Goal: Information Seeking & Learning: Learn about a topic

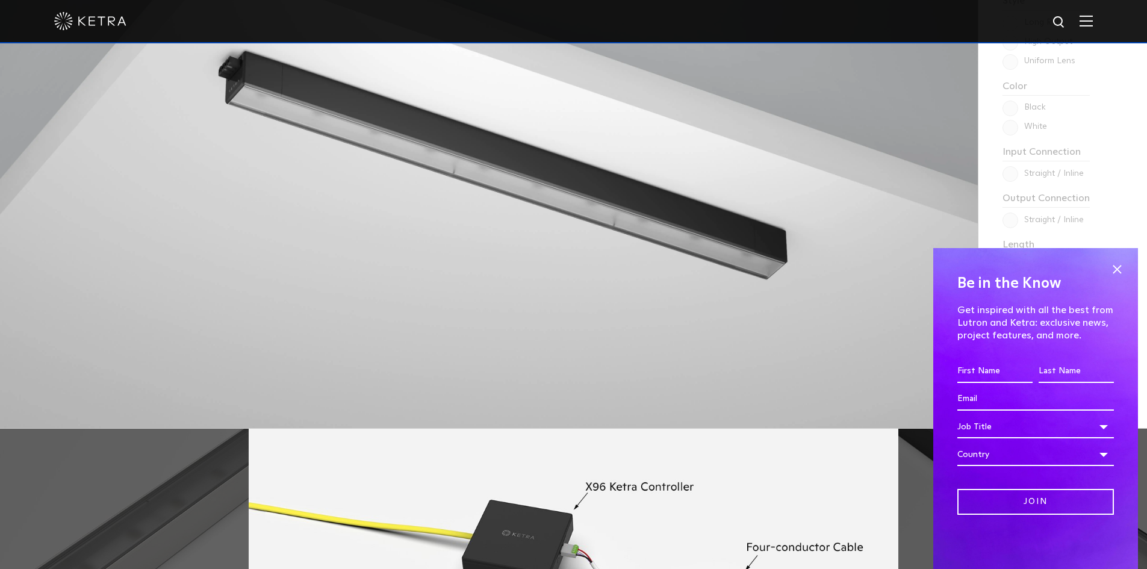
scroll to position [1084, 0]
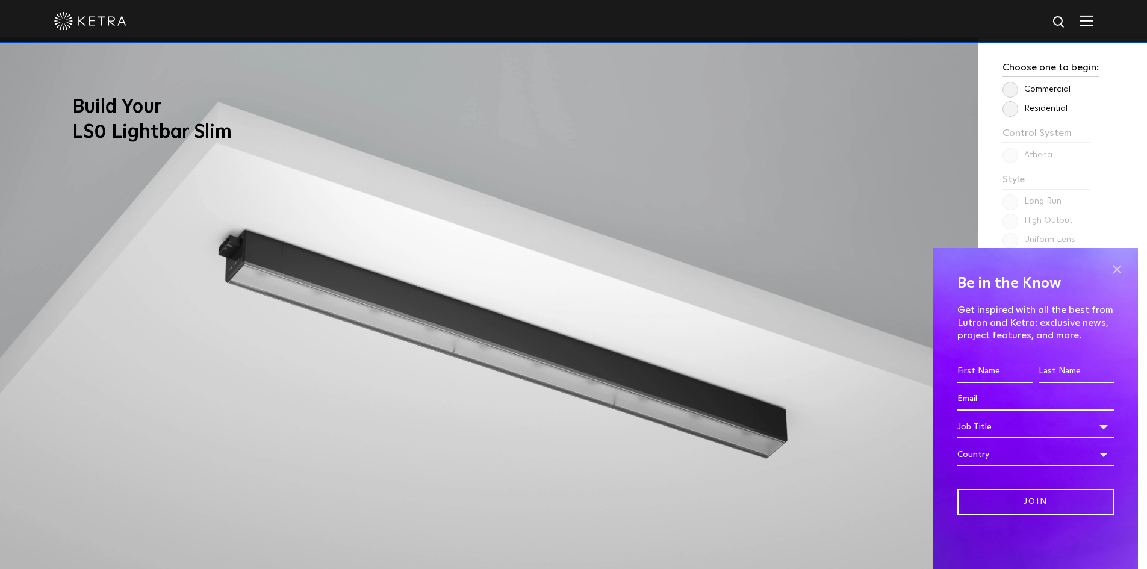
click at [1118, 273] on span at bounding box center [1117, 269] width 18 height 18
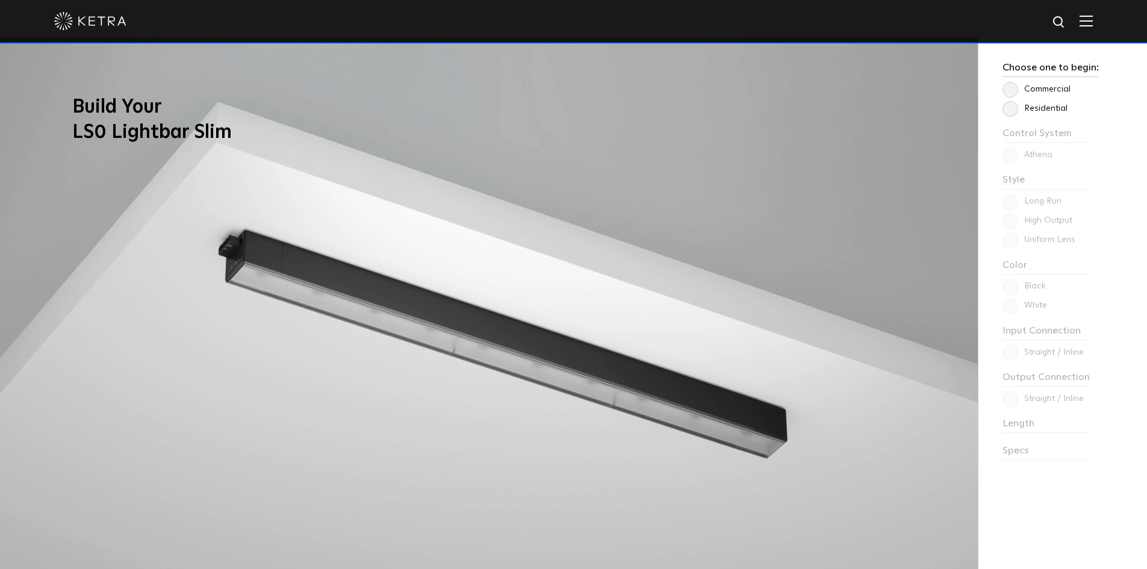
click at [1015, 105] on label "Residential" at bounding box center [1035, 109] width 65 height 10
click at [0, 0] on input "Residential" at bounding box center [0, 0] width 0 height 0
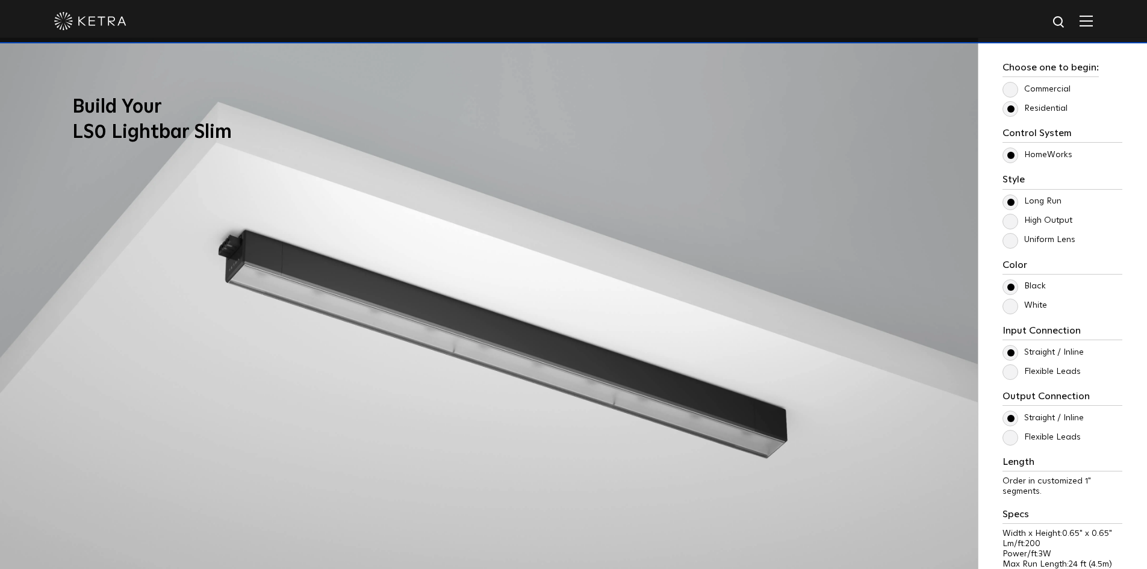
scroll to position [1144, 0]
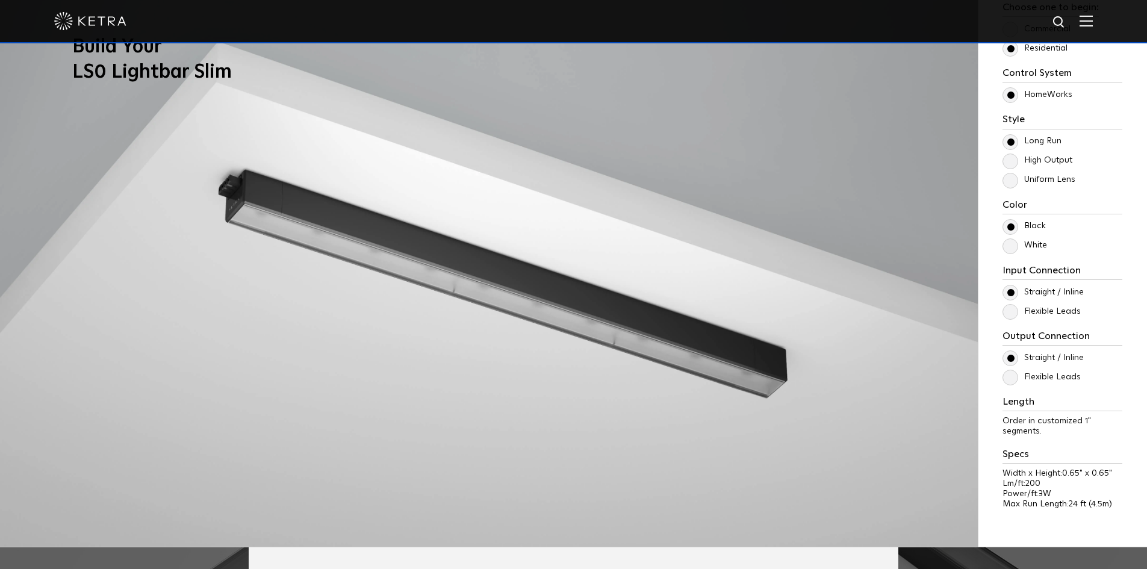
click at [1007, 249] on label "White" at bounding box center [1025, 245] width 45 height 10
click at [0, 0] on input "White" at bounding box center [0, 0] width 0 height 0
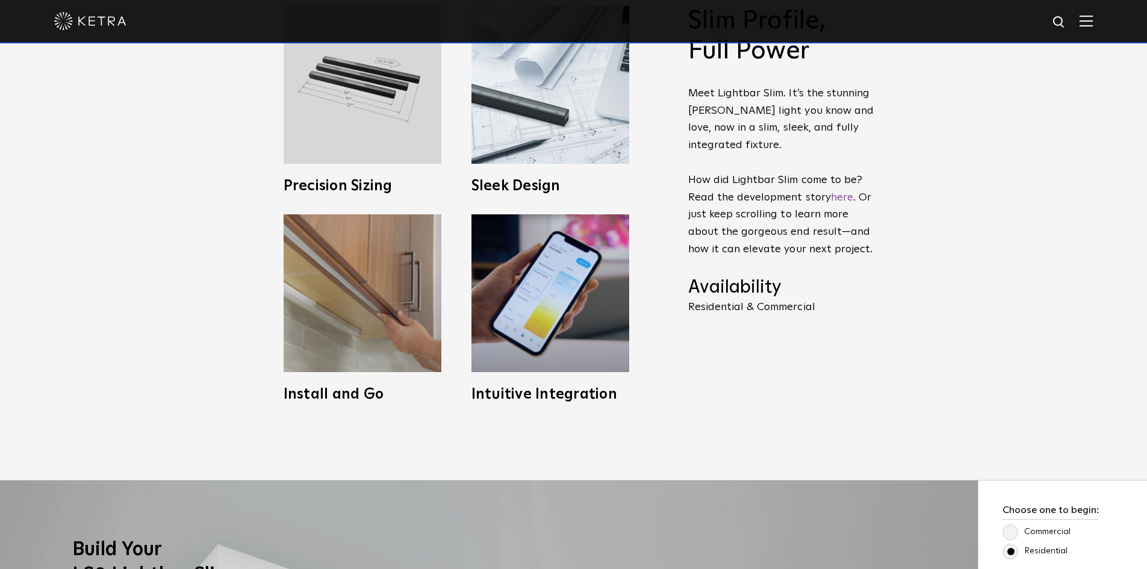
scroll to position [662, 0]
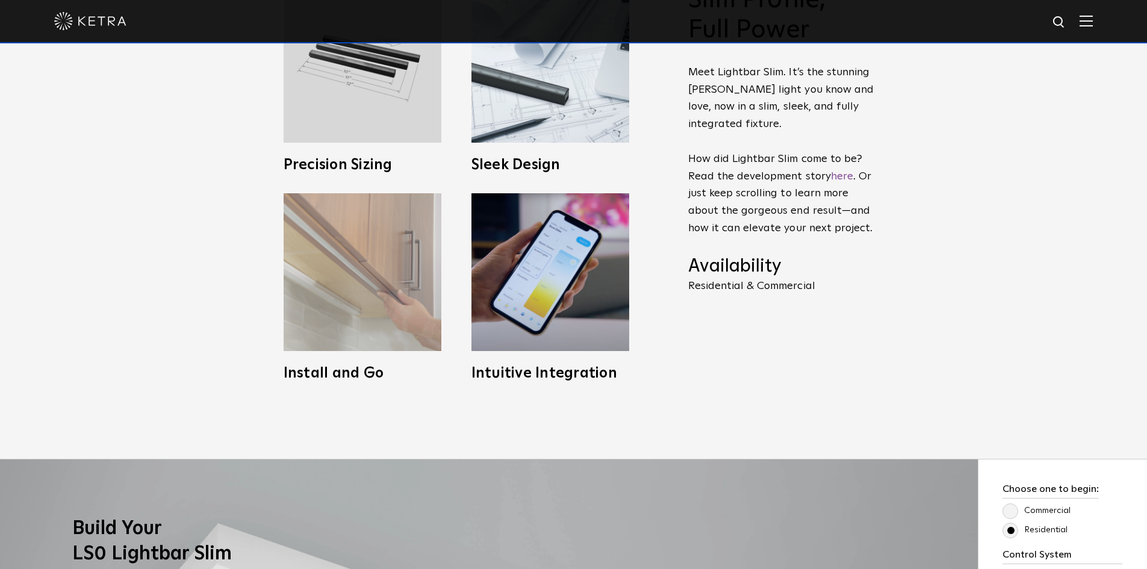
click at [361, 376] on h3 "Install and Go" at bounding box center [363, 373] width 158 height 14
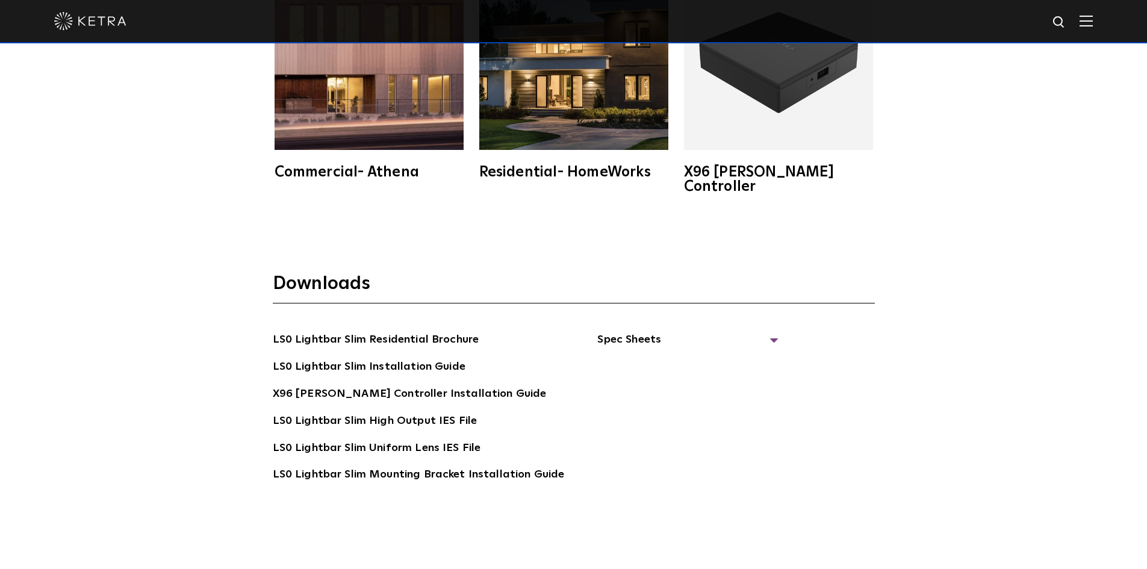
scroll to position [2349, 0]
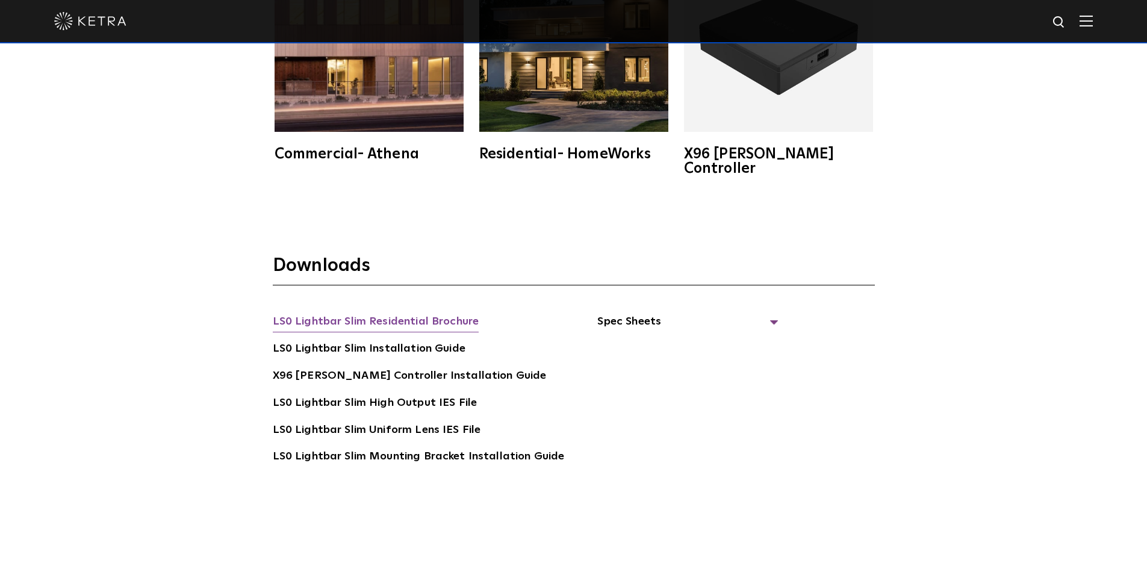
click at [431, 313] on link "LS0 Lightbar Slim Residential Brochure" at bounding box center [376, 322] width 207 height 19
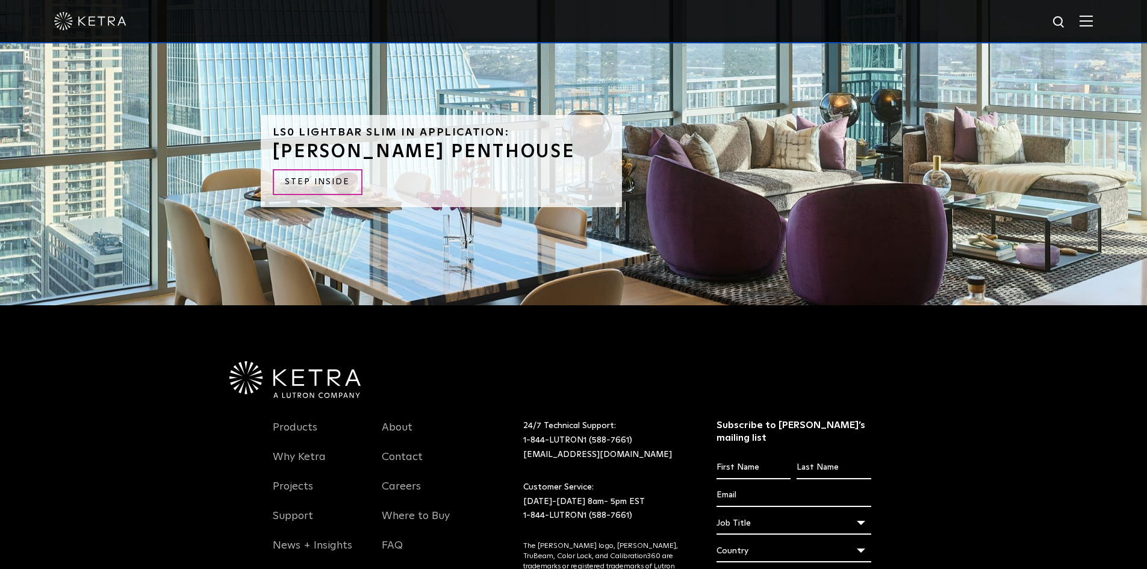
scroll to position [3071, 0]
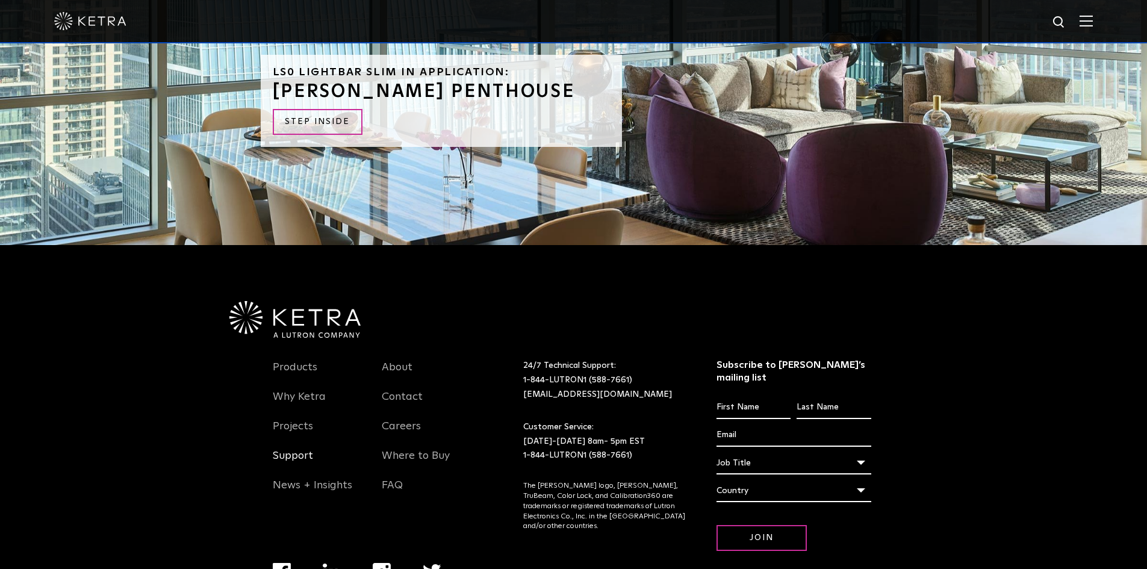
click at [285, 449] on link "Support" at bounding box center [293, 463] width 40 height 28
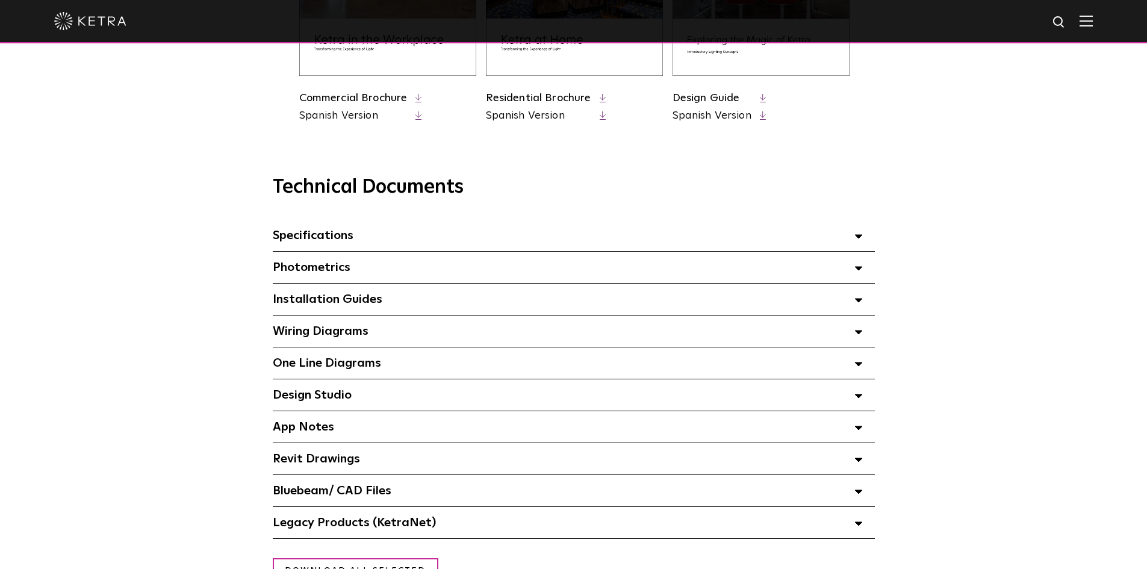
scroll to position [783, 0]
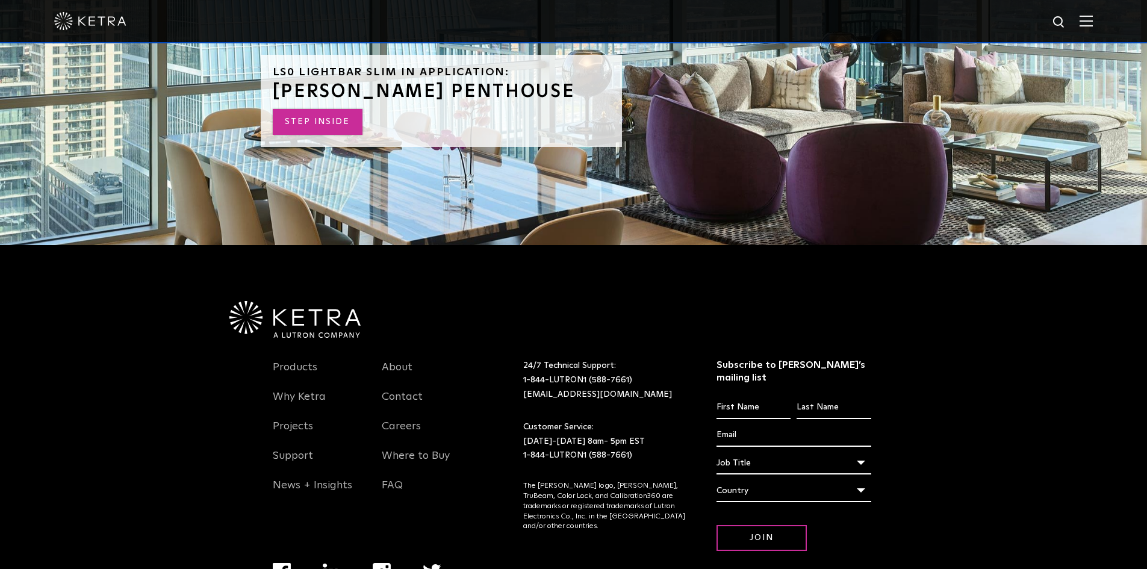
click at [311, 110] on link "STEP INSIDE" at bounding box center [318, 122] width 90 height 26
